Goal: Information Seeking & Learning: Find contact information

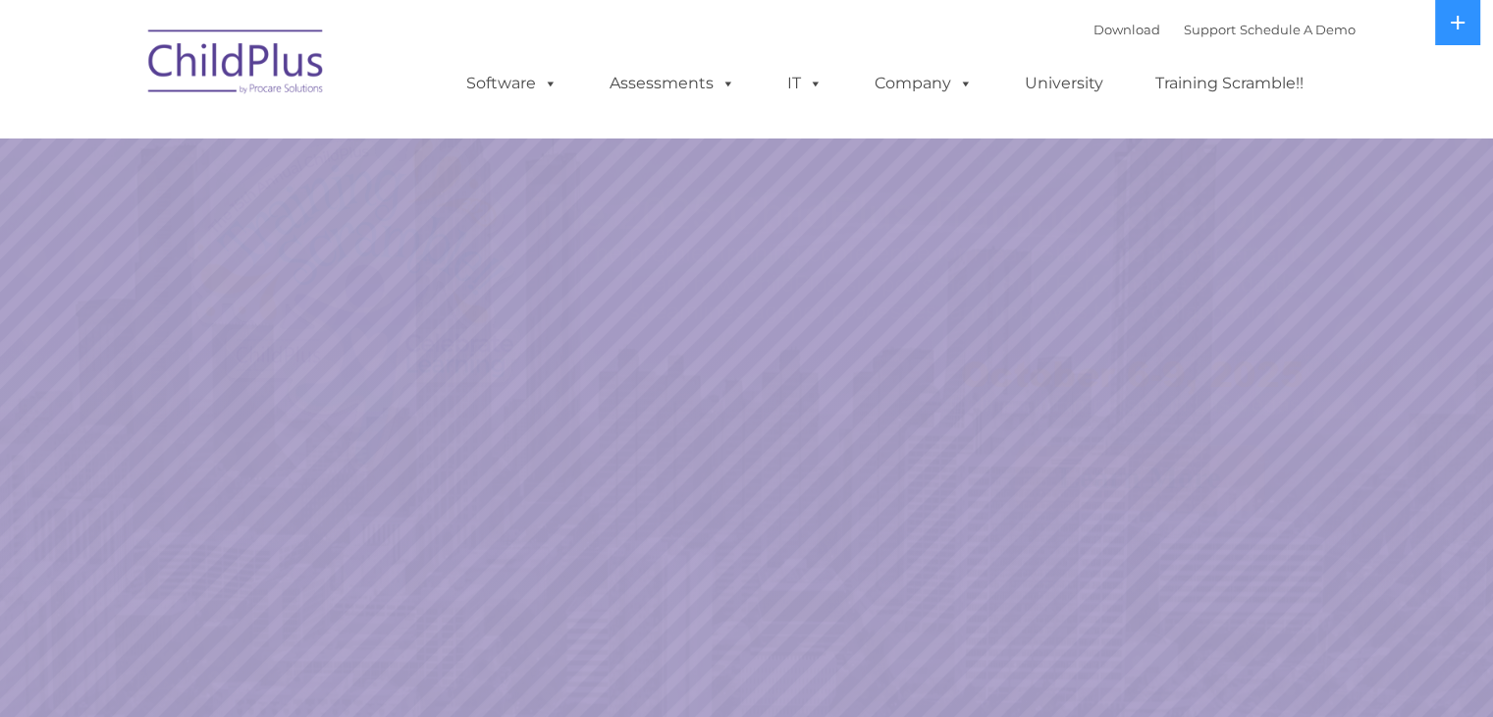
select select "MEDIUM"
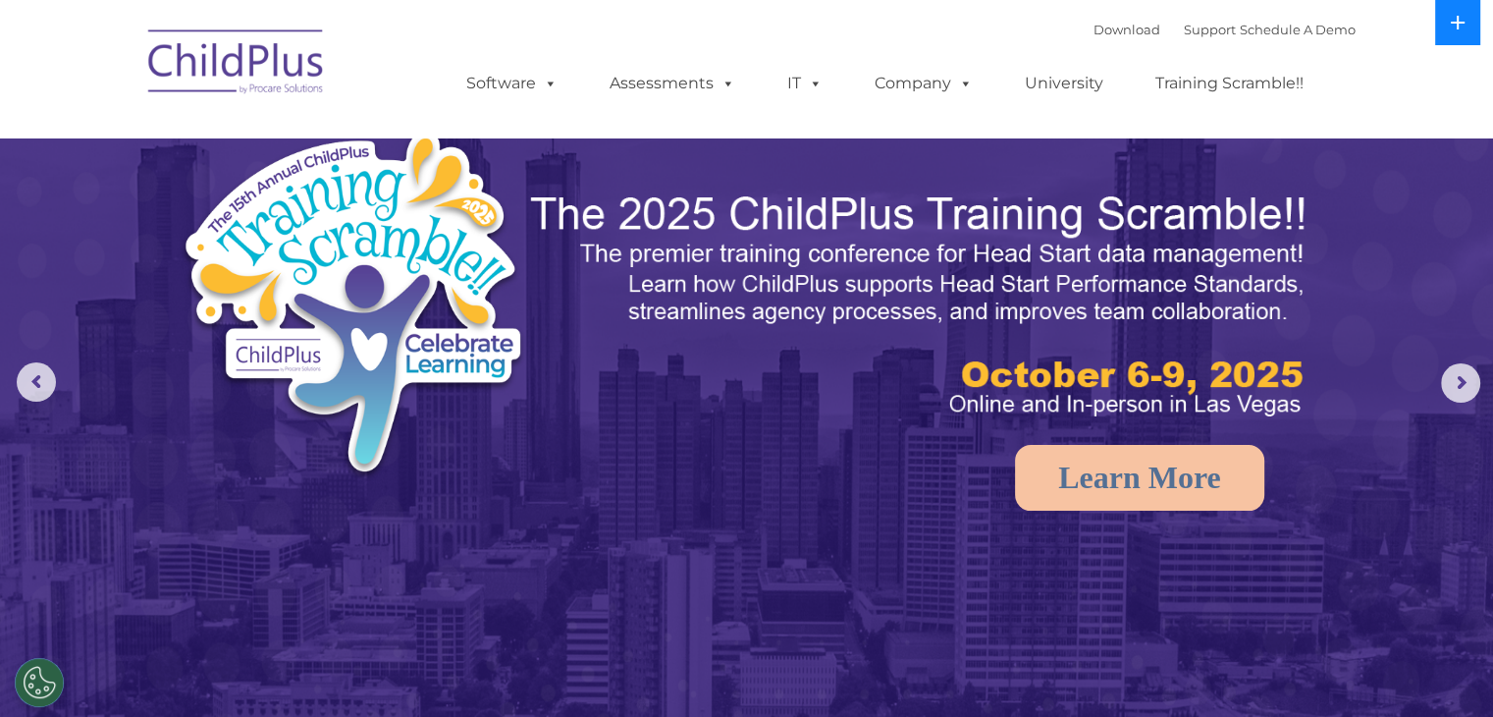
click at [1467, 2] on button at bounding box center [1457, 22] width 45 height 45
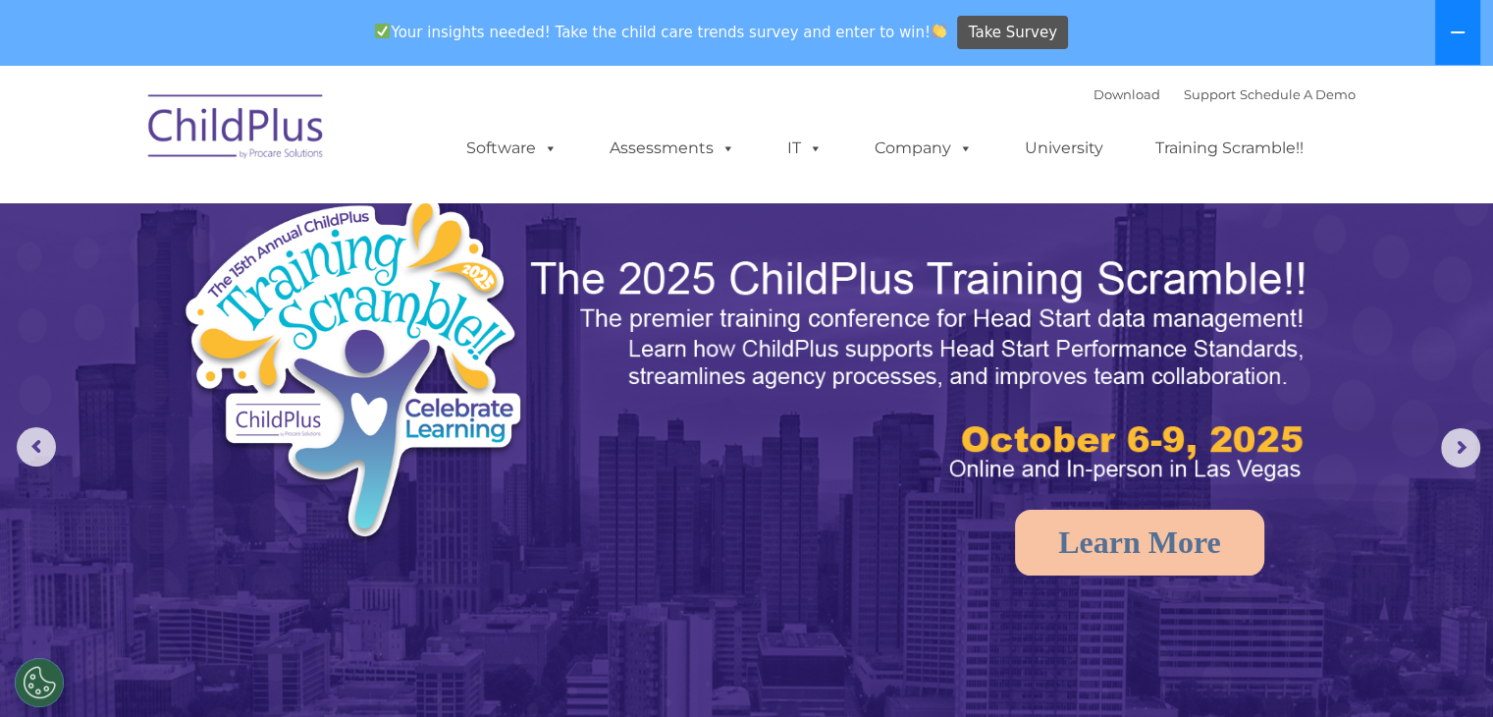
click at [1467, 2] on button at bounding box center [1457, 32] width 45 height 65
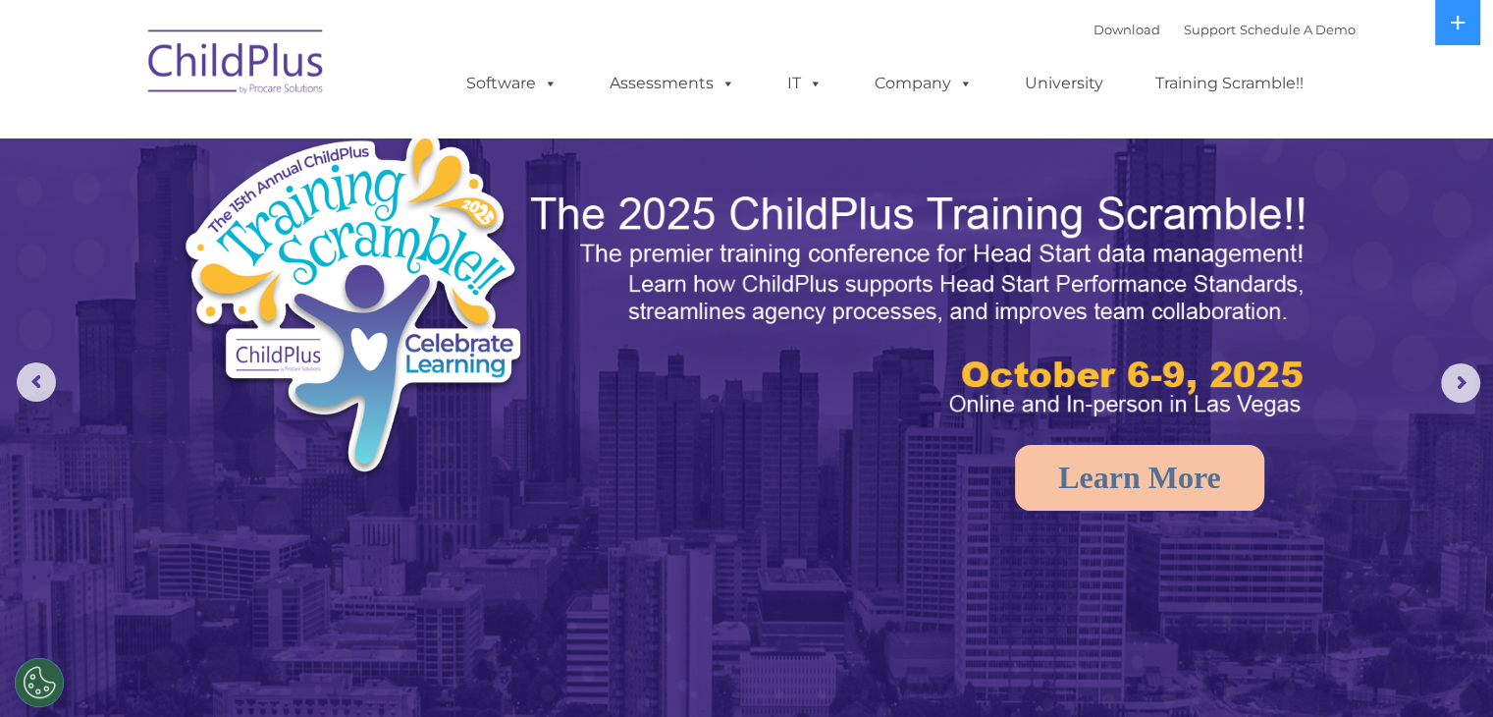
click at [243, 69] on img at bounding box center [236, 65] width 196 height 98
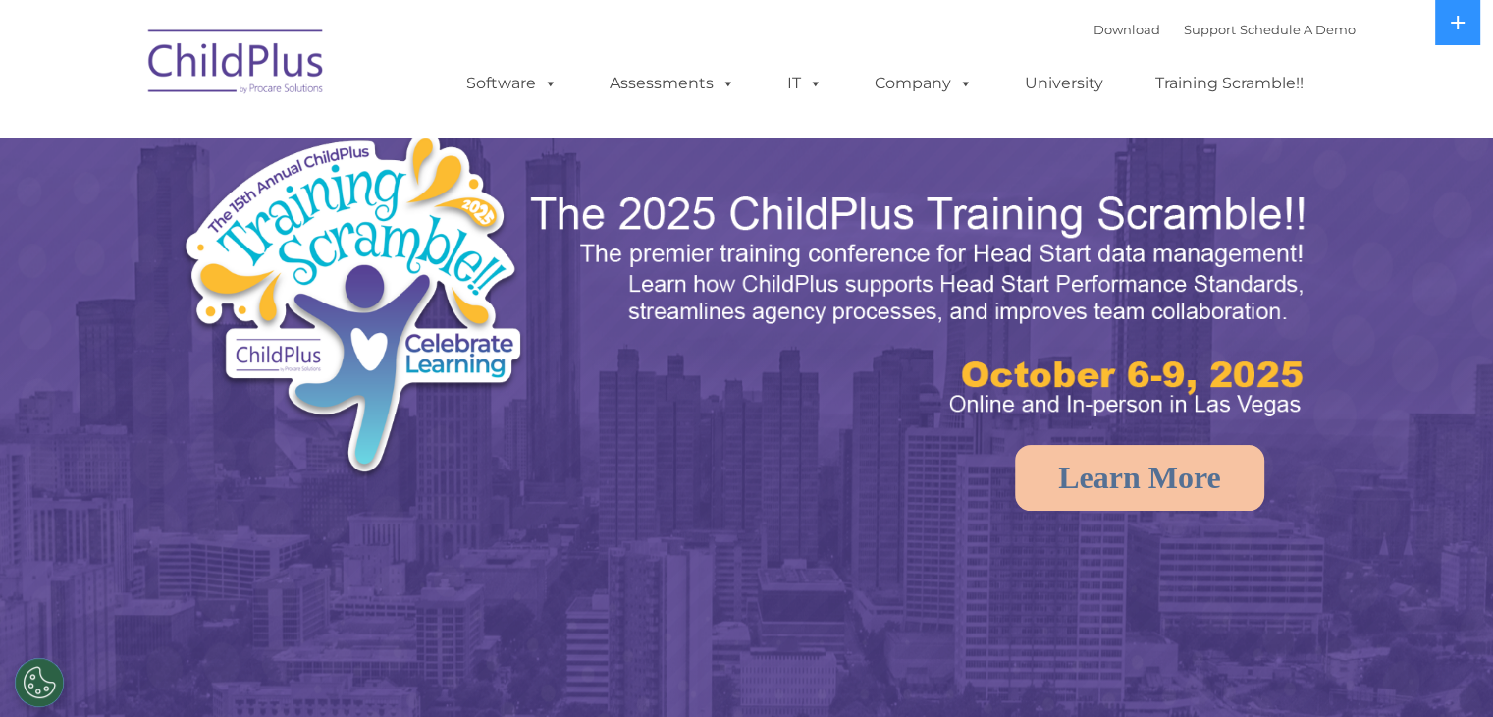
select select "MEDIUM"
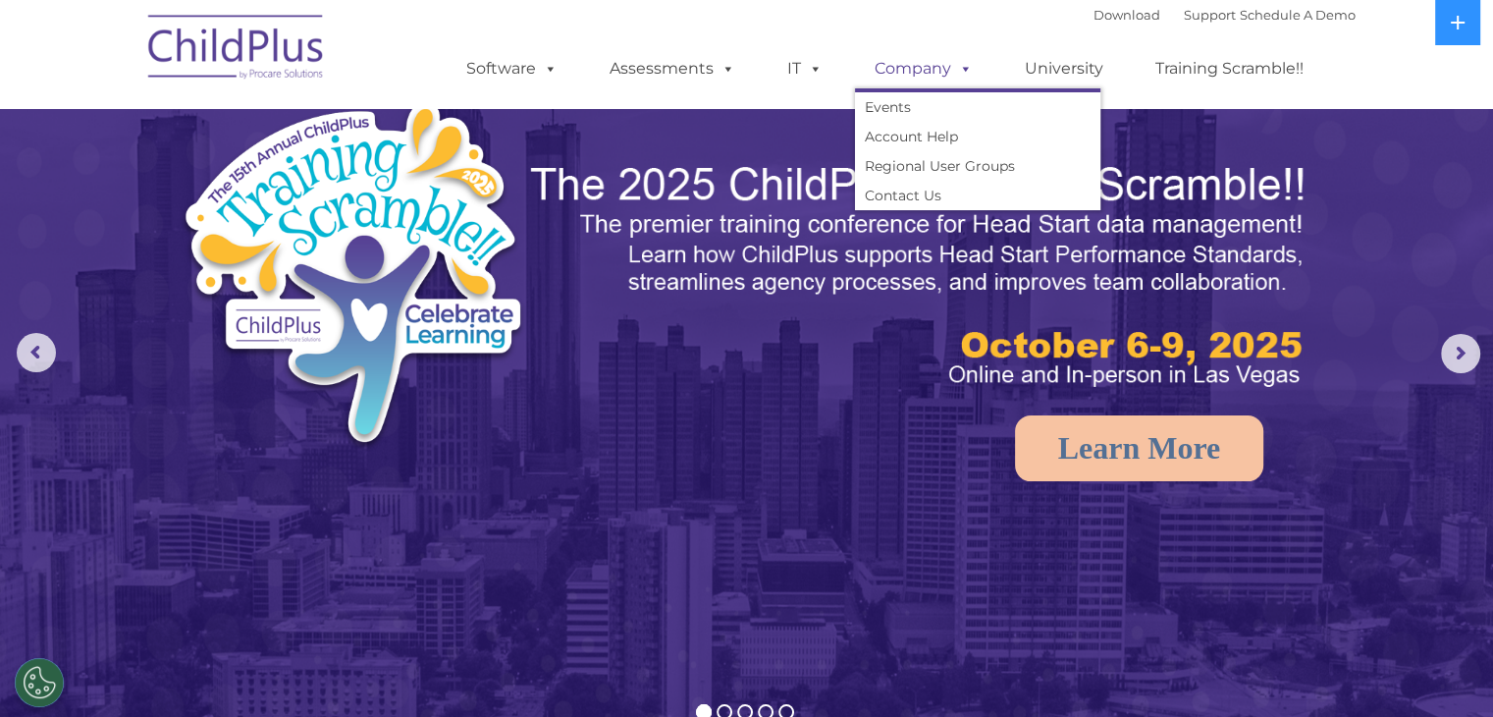
click at [942, 62] on link "Company" at bounding box center [923, 68] width 137 height 39
click at [918, 146] on link "Account Help" at bounding box center [977, 136] width 245 height 29
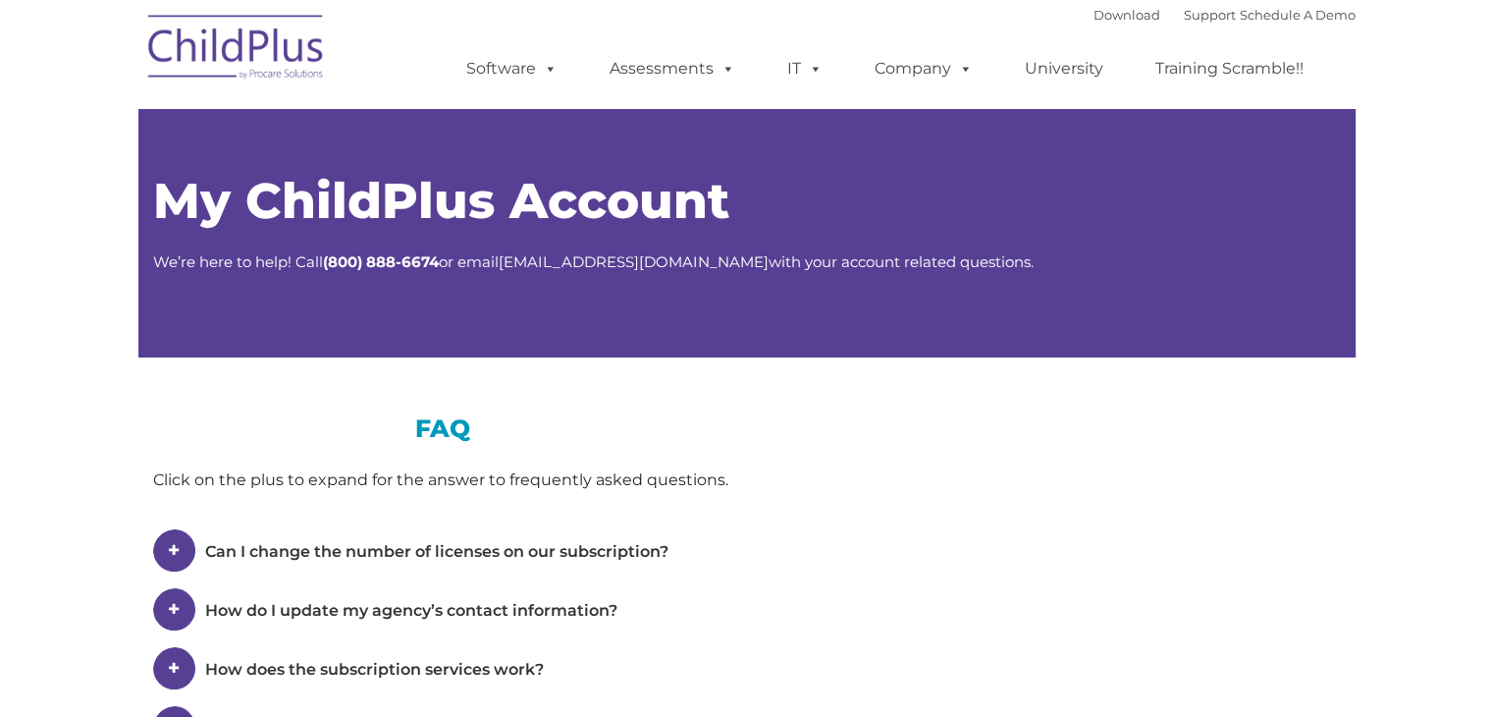
type input ""
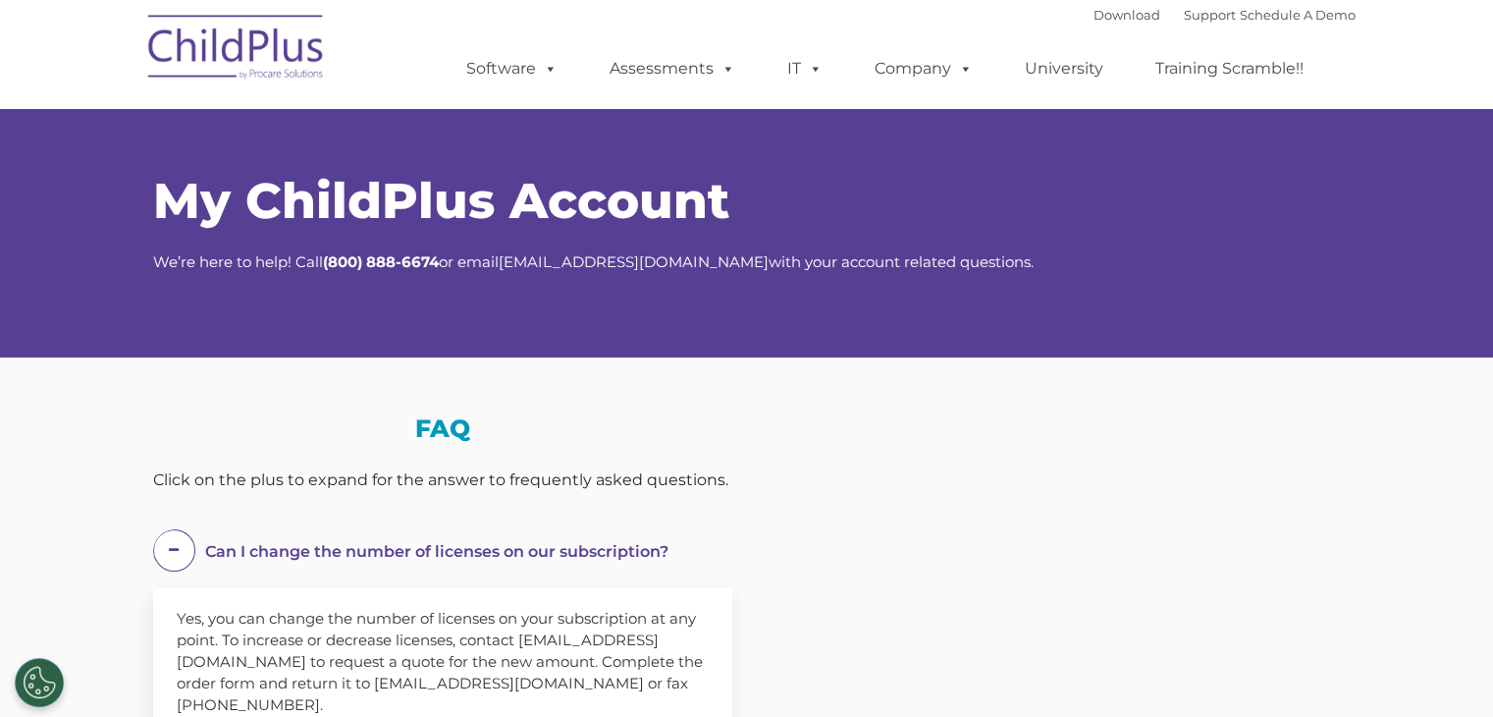
select select "MEDIUM"
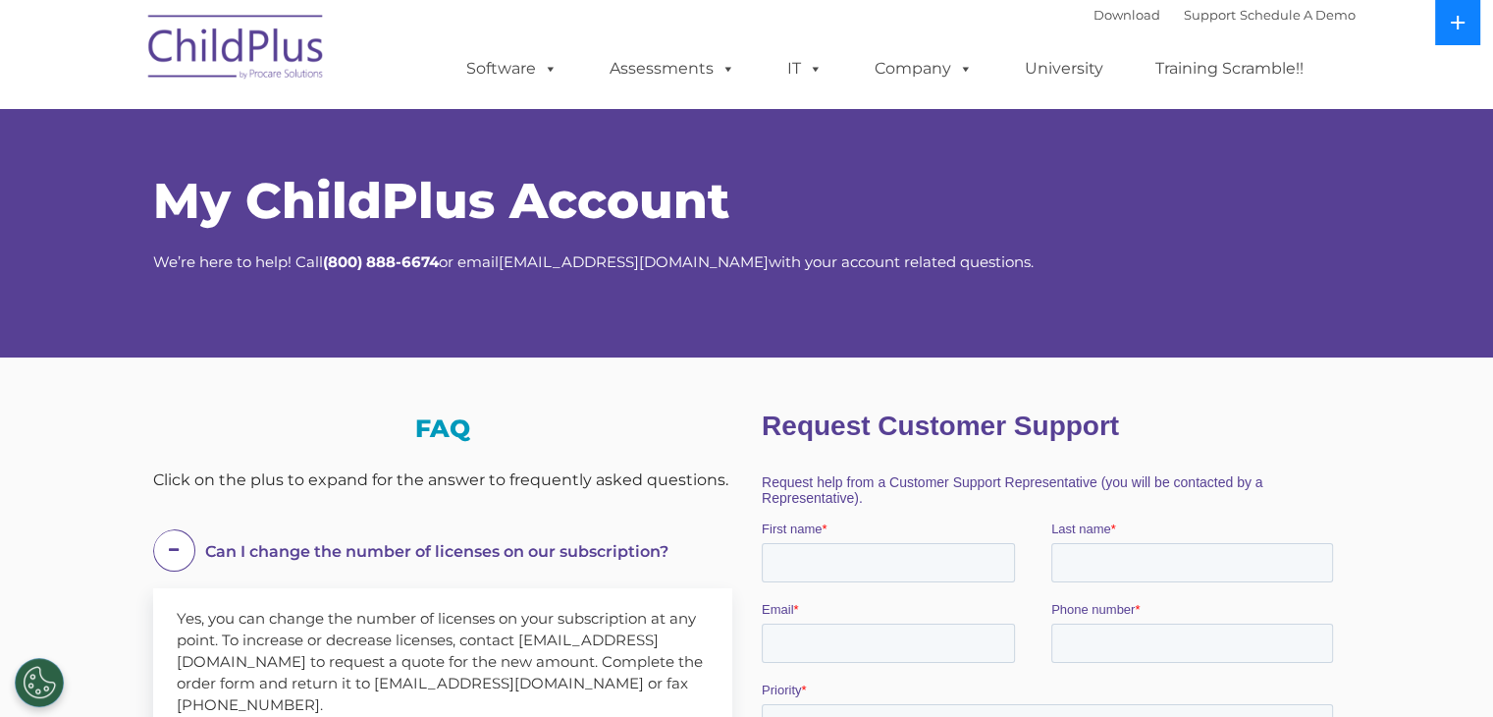
click at [1438, 10] on button at bounding box center [1457, 22] width 45 height 45
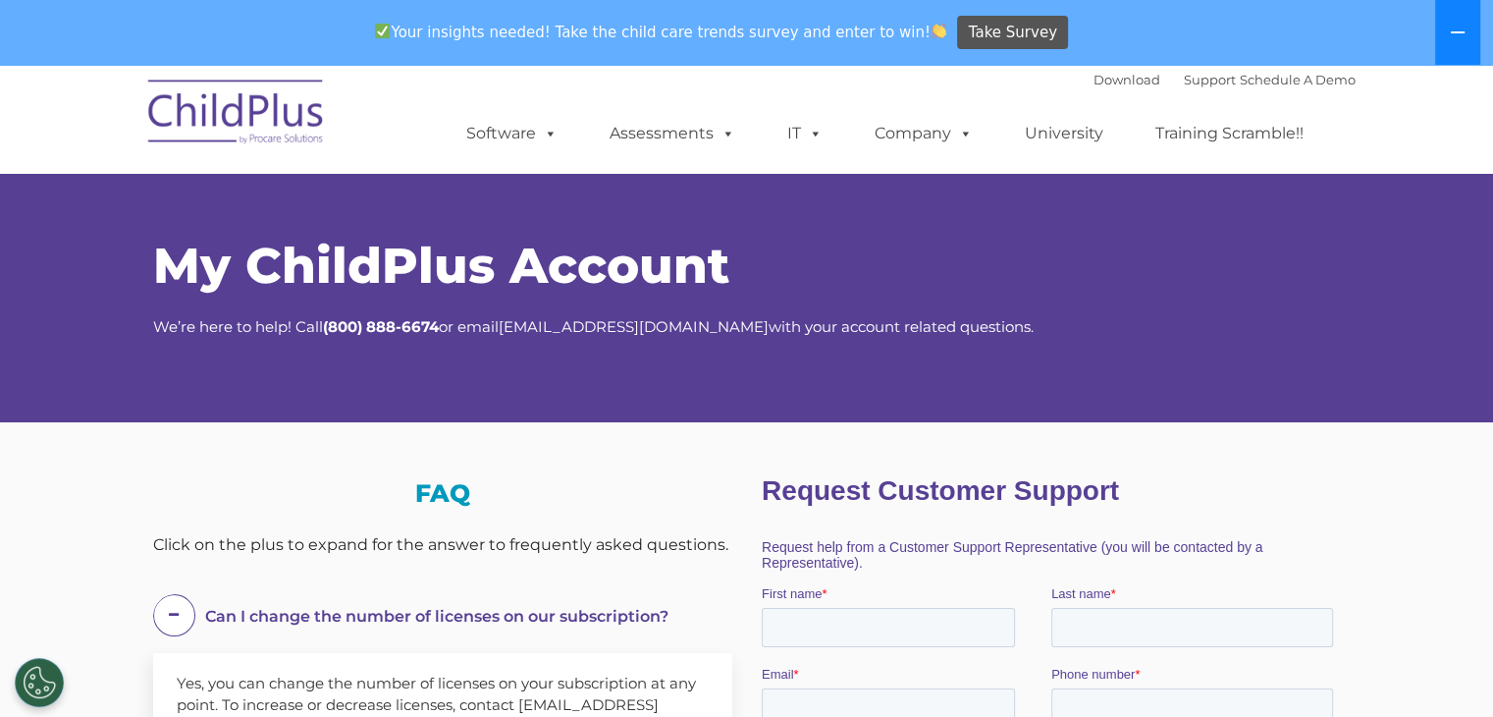
click at [1456, 32] on icon at bounding box center [1458, 32] width 14 height 2
